Goal: Information Seeking & Learning: Learn about a topic

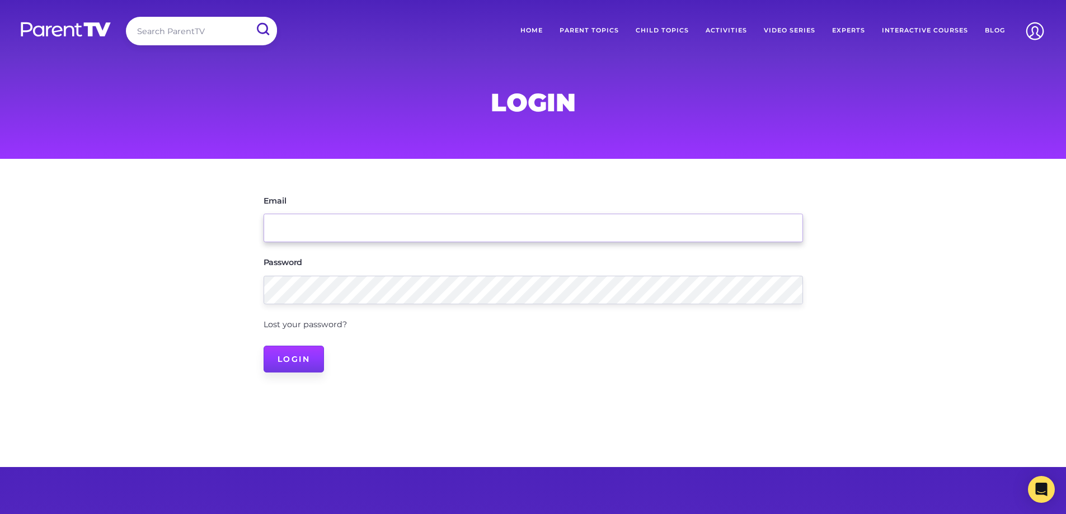
type input "[EMAIL_ADDRESS][DOMAIN_NAME]"
click at [287, 355] on input "Login" at bounding box center [293, 359] width 61 height 27
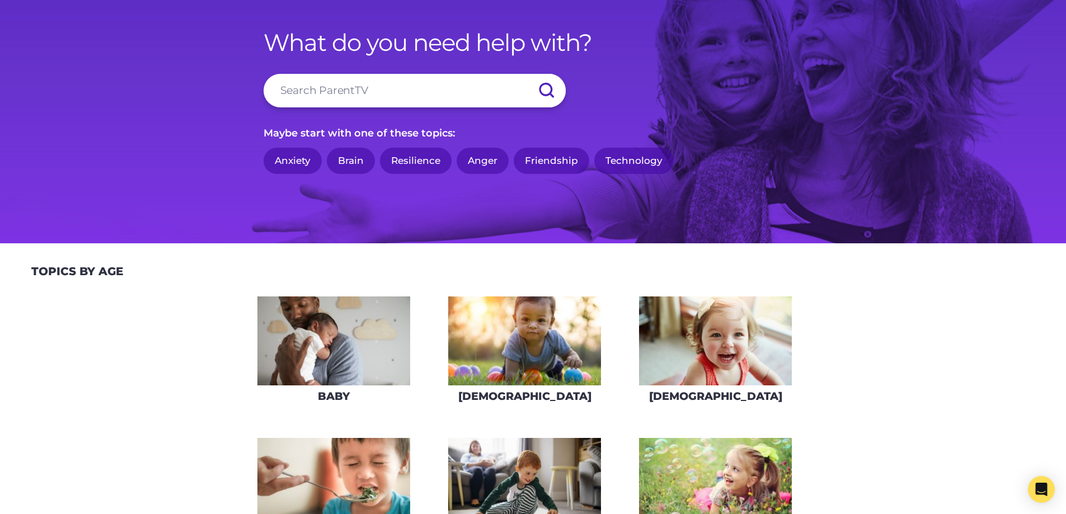
scroll to position [224, 0]
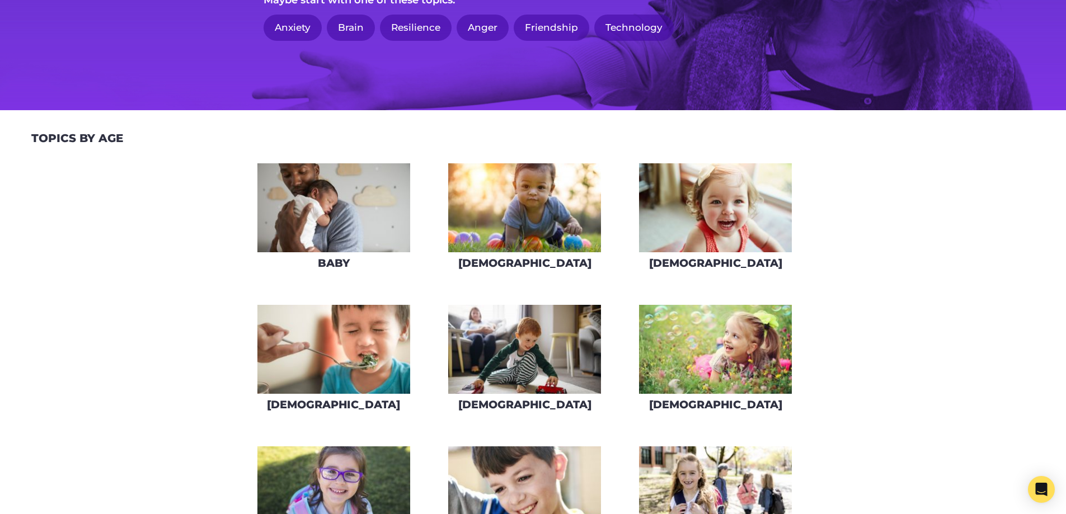
click at [505, 365] on img at bounding box center [524, 349] width 153 height 89
